Goal: Find specific page/section: Find specific page/section

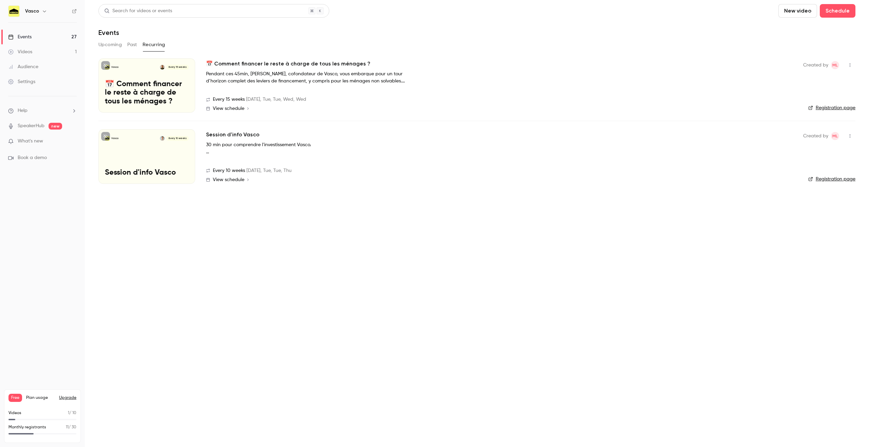
click at [830, 182] on link "Registration page" at bounding box center [831, 179] width 47 height 7
